Goal: Task Accomplishment & Management: Manage account settings

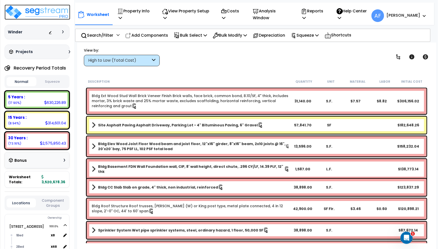
click at [40, 10] on img at bounding box center [38, 12] width 66 height 15
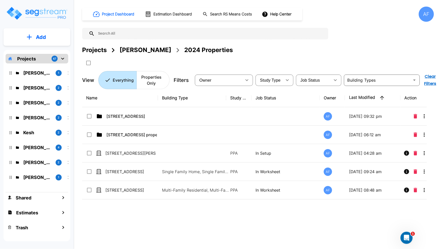
click at [128, 36] on input "text" at bounding box center [210, 34] width 231 height 12
paste input "[STREET_ADDRESS]"
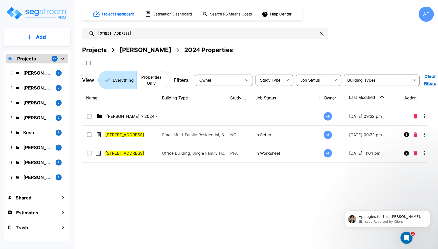
click at [185, 195] on div "Name Building Type Study Type Job Status Owner Last Modified Action Jay Hershow…" at bounding box center [254, 166] width 345 height 154
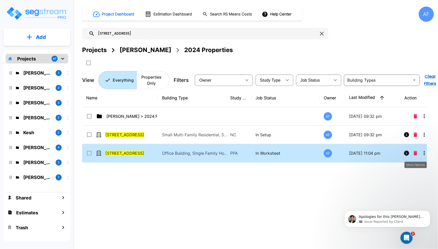
click at [424, 153] on icon "More-Options" at bounding box center [424, 153] width 1 height 4
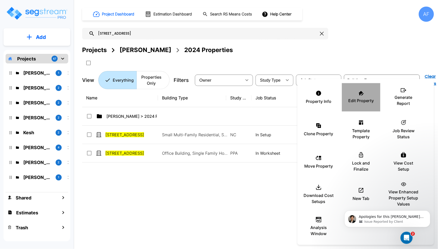
click at [364, 96] on div "Edit Property" at bounding box center [361, 97] width 30 height 25
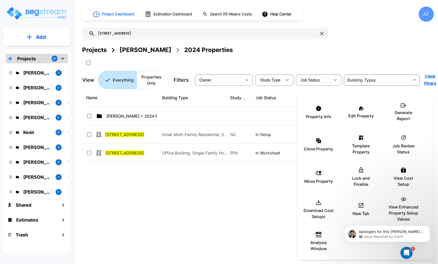
click at [137, 32] on div at bounding box center [219, 132] width 438 height 264
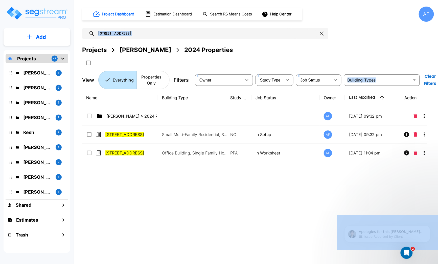
drag, startPoint x: 145, startPoint y: 30, endPoint x: 102, endPoint y: 27, distance: 42.8
click at [170, 34] on input "138 E Park Ave, Long Beach, NY 11561" at bounding box center [206, 34] width 223 height 12
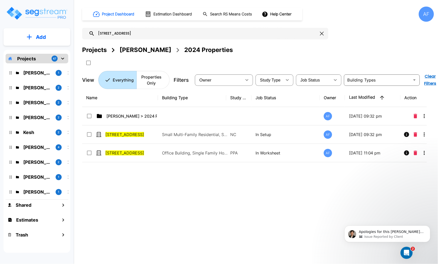
drag, startPoint x: 170, startPoint y: 33, endPoint x: 81, endPoint y: 32, distance: 89.2
click at [81, 32] on div "Project Dashboard Estimation Dashboard Search RS Means Costs Help Center AF 138…" at bounding box center [258, 132] width 360 height 264
paste input "21 W CHESTER ST, LONG BEACH"
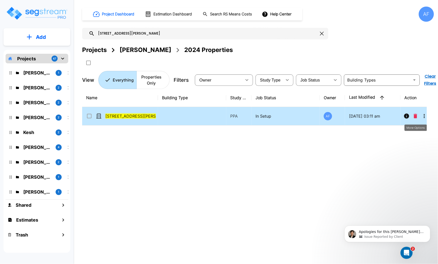
click at [425, 117] on icon "More-Options" at bounding box center [424, 116] width 6 height 6
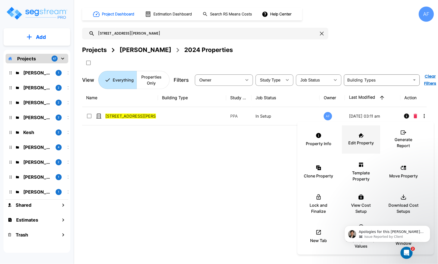
click at [361, 137] on icon at bounding box center [361, 135] width 5 height 5
click at [173, 31] on div at bounding box center [219, 132] width 438 height 264
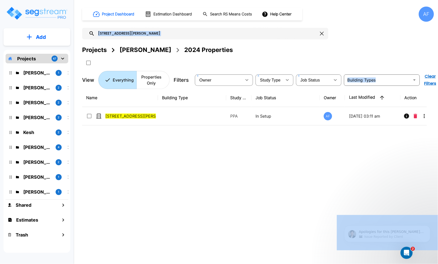
drag, startPoint x: 177, startPoint y: 33, endPoint x: 156, endPoint y: 33, distance: 20.5
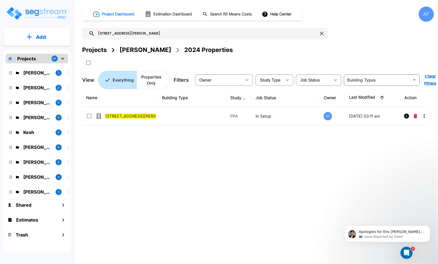
click at [169, 36] on input "121 W CHESTER ST, LONG BEACH, NY 11561" at bounding box center [206, 34] width 223 height 12
drag, startPoint x: 169, startPoint y: 34, endPoint x: 89, endPoint y: 36, distance: 79.7
click at [89, 36] on div "121 W CHESTER ST, LONG BEACH, NY 11561" at bounding box center [205, 34] width 246 height 12
paste input "7613 Wilmington Loop, Kissimmee, FL 34747"
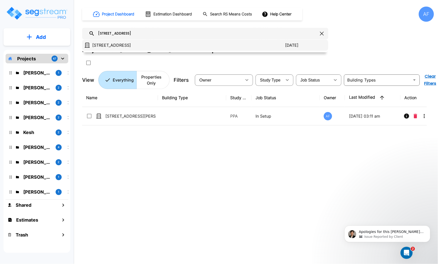
type input "[STREET_ADDRESS]"
click at [115, 45] on p "[STREET_ADDRESS]" at bounding box center [188, 45] width 193 height 6
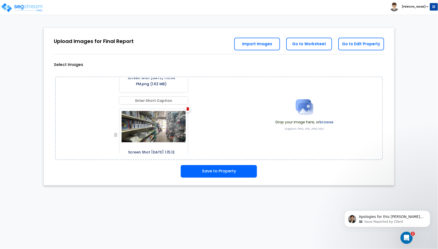
scroll to position [1255, 0]
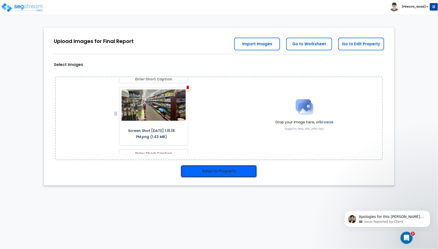
click at [228, 169] on button "Save to Property" at bounding box center [219, 171] width 76 height 13
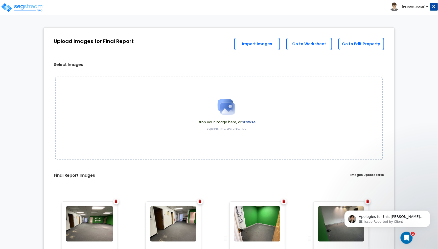
click at [245, 122] on label "browse" at bounding box center [249, 122] width 14 height 5
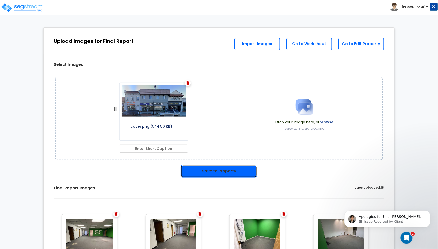
click at [230, 168] on button "Save to Property" at bounding box center [219, 171] width 76 height 13
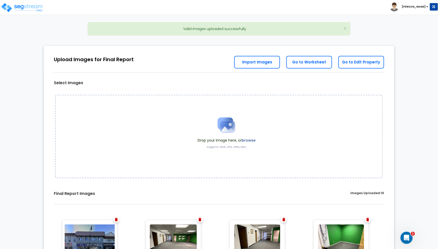
drag, startPoint x: 225, startPoint y: 182, endPoint x: 54, endPoint y: 178, distance: 171.7
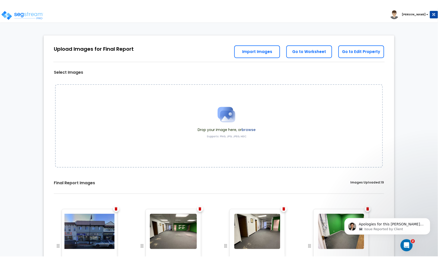
scroll to position [138, 0]
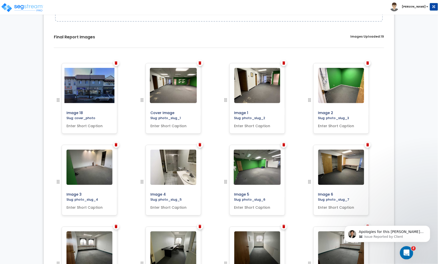
click at [405, 249] on icon "Open Intercom Messenger" at bounding box center [406, 252] width 8 height 8
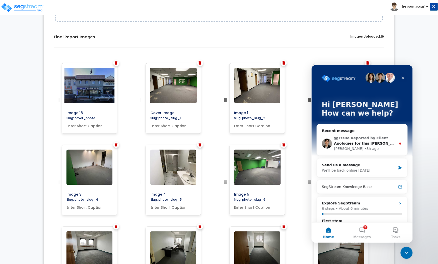
scroll to position [0, 0]
click at [404, 77] on icon "Close" at bounding box center [403, 78] width 4 height 4
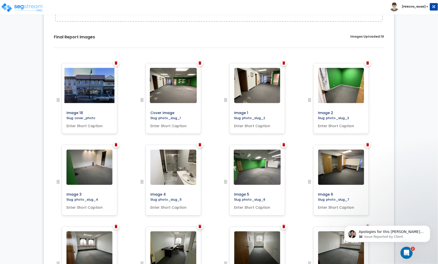
click at [117, 62] on img at bounding box center [116, 63] width 3 height 4
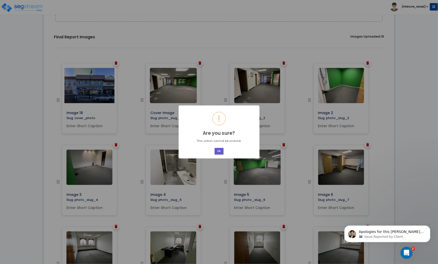
click at [221, 149] on button "OK" at bounding box center [219, 151] width 9 height 7
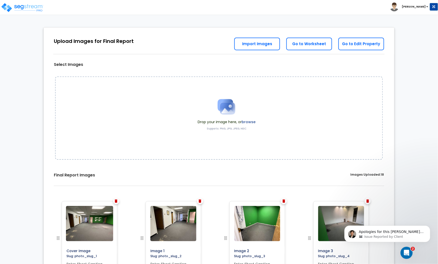
click at [248, 122] on label "browse" at bounding box center [249, 122] width 14 height 5
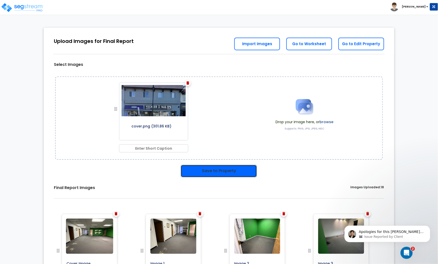
click at [234, 170] on button "Save to Property" at bounding box center [219, 171] width 76 height 13
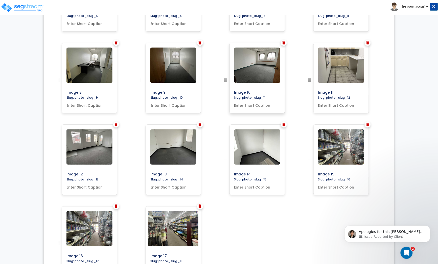
scroll to position [401, 0]
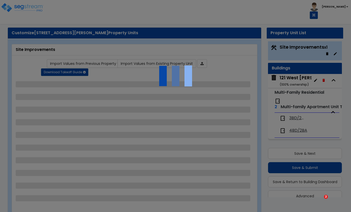
select select "2"
select select "1"
select select "4"
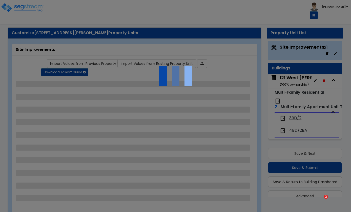
select select "1"
select select "2"
select select "1"
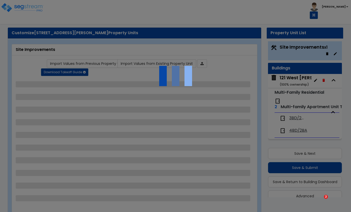
select select "2"
select select "1"
select select "2"
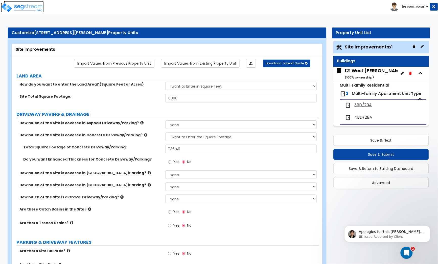
click at [30, 9] on img at bounding box center [22, 8] width 43 height 10
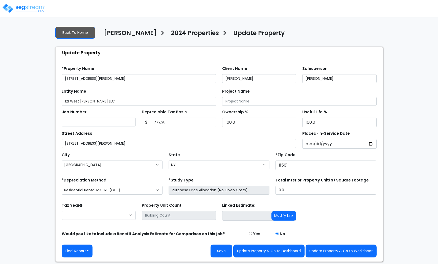
select select "NY"
select select "2021"
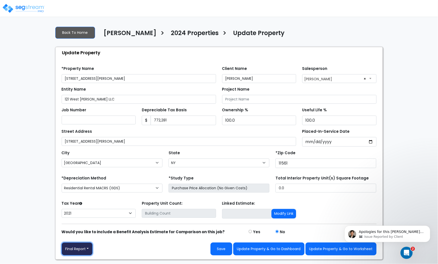
click at [88, 251] on button "Final Report" at bounding box center [77, 249] width 31 height 13
click at [89, 224] on link "Report Images" at bounding box center [88, 223] width 53 height 12
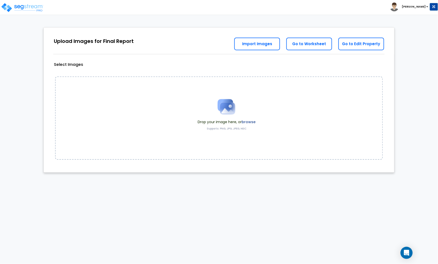
click at [249, 121] on label "browse" at bounding box center [249, 122] width 14 height 5
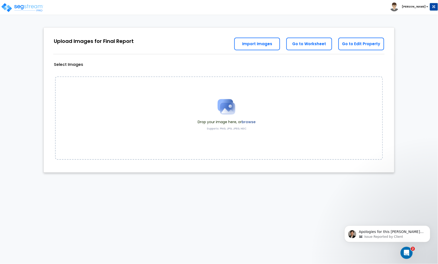
click at [107, 142] on div "Drop your image here, or browse Supports: PNG, JPG, JPEG, HEIC" at bounding box center [219, 118] width 328 height 83
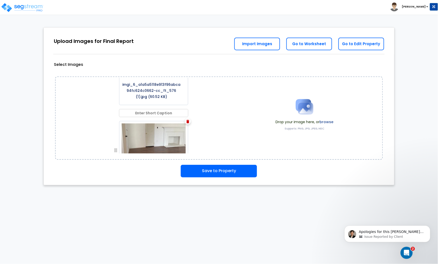
scroll to position [495, 0]
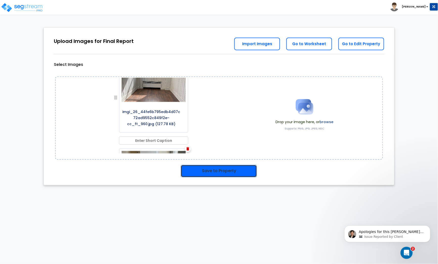
click at [221, 171] on button "Save to Property" at bounding box center [219, 171] width 76 height 13
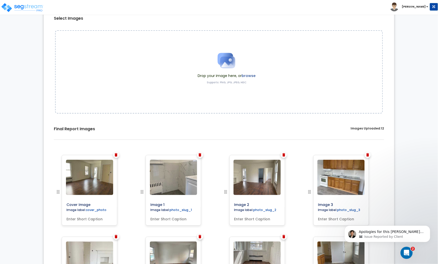
scroll to position [50, 0]
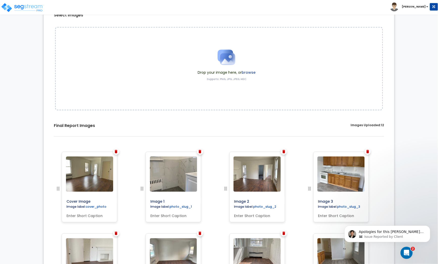
click at [249, 72] on label "browse" at bounding box center [249, 72] width 14 height 5
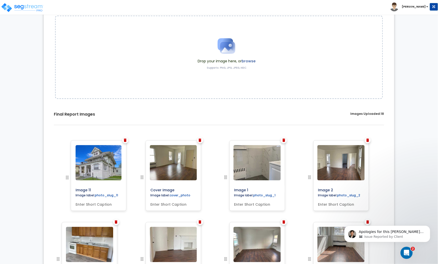
scroll to position [58, 0]
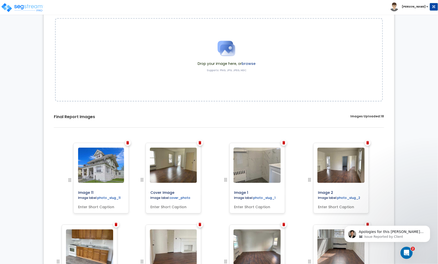
drag, startPoint x: 310, startPoint y: 88, endPoint x: 68, endPoint y: 157, distance: 251.2
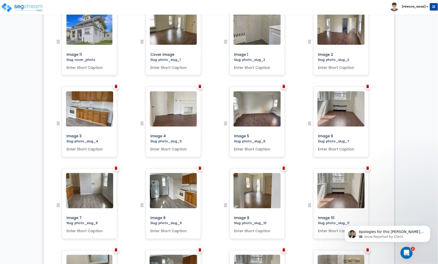
scroll to position [0, 0]
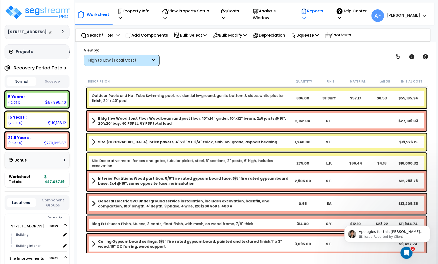
click at [306, 18] on icon at bounding box center [304, 18] width 4 height 4
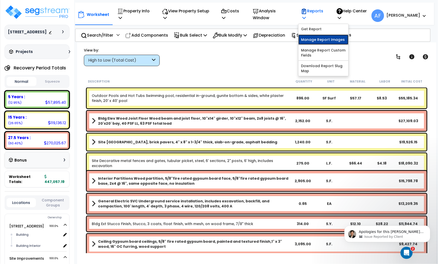
click at [342, 39] on link "Manage Report Images" at bounding box center [323, 40] width 50 height 10
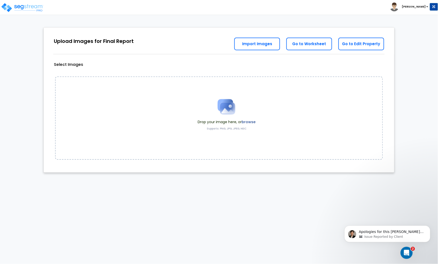
click at [251, 122] on label "browse" at bounding box center [249, 122] width 14 height 5
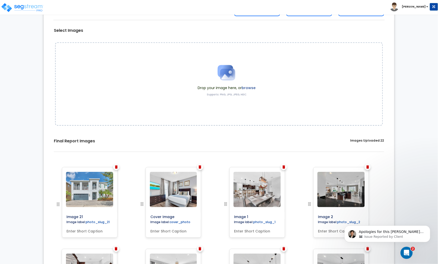
drag, startPoint x: 141, startPoint y: 198, endPoint x: 40, endPoint y: 162, distance: 107.7
